Goal: Find specific page/section

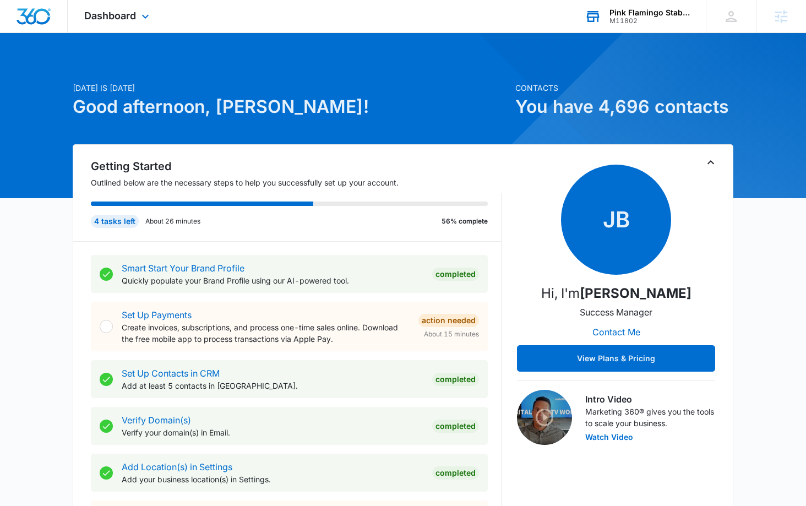
click at [640, 18] on div "M11802" at bounding box center [649, 21] width 80 height 8
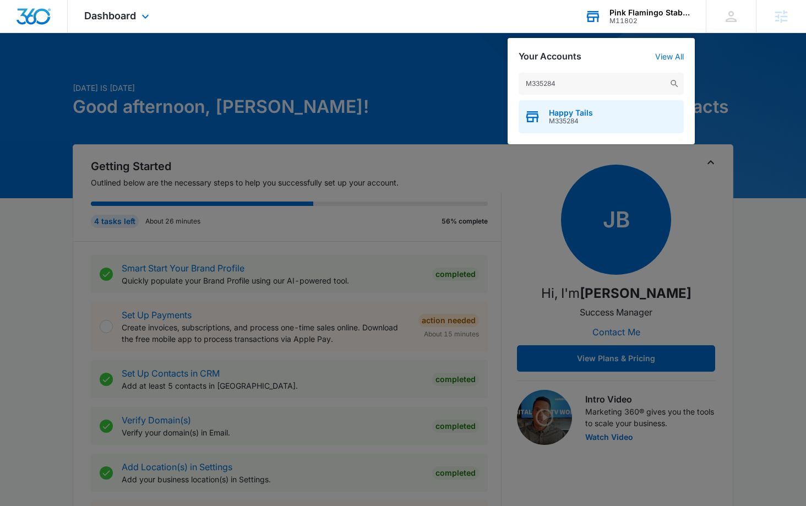
type input "M335284"
click at [570, 122] on span "M335284" at bounding box center [571, 121] width 44 height 8
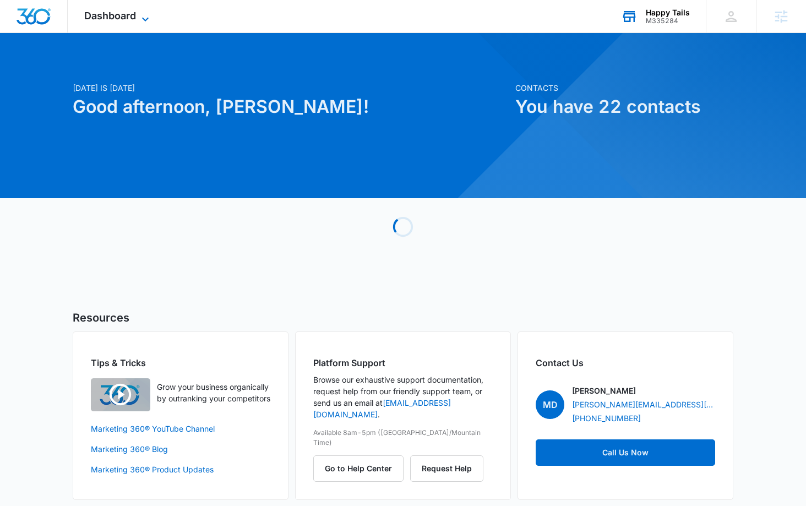
click at [117, 15] on span "Dashboard" at bounding box center [110, 16] width 52 height 12
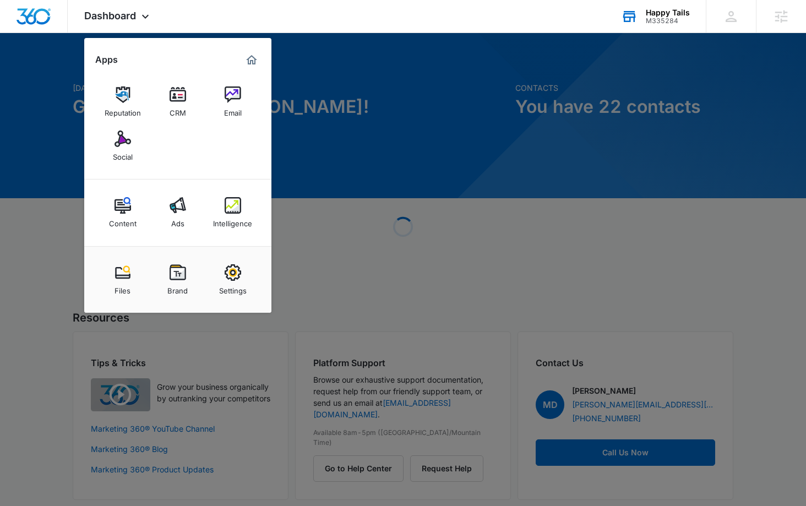
drag, startPoint x: 116, startPoint y: 142, endPoint x: 124, endPoint y: 147, distance: 10.4
click at [115, 142] on img at bounding box center [122, 138] width 17 height 17
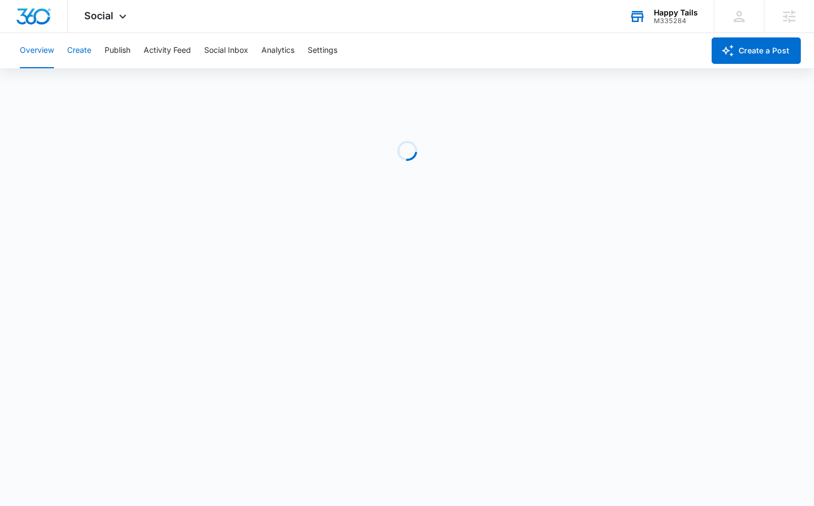
click at [75, 48] on button "Create" at bounding box center [79, 50] width 24 height 35
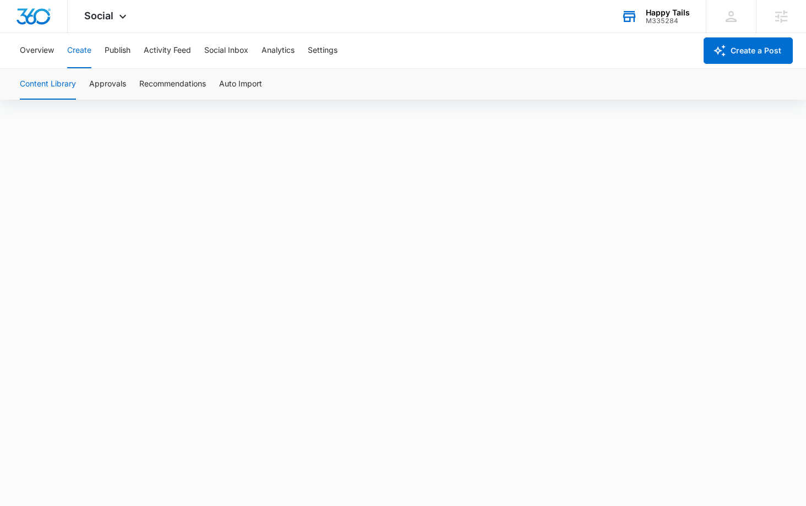
click at [72, 48] on button "Create" at bounding box center [79, 50] width 24 height 35
